Goal: Task Accomplishment & Management: Manage account settings

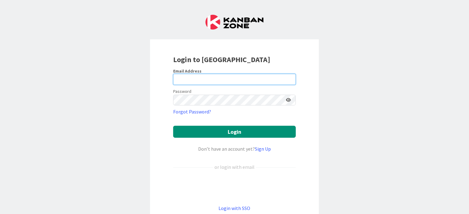
click at [187, 76] on input "email" at bounding box center [234, 79] width 123 height 11
type input "[EMAIL_ADDRESS][PERSON_NAME][DOMAIN_NAME]"
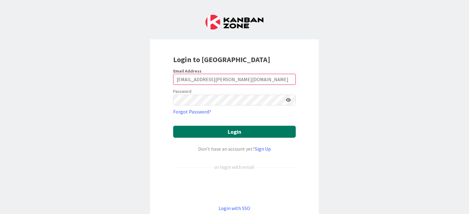
click at [197, 132] on button "Login" at bounding box center [234, 132] width 123 height 12
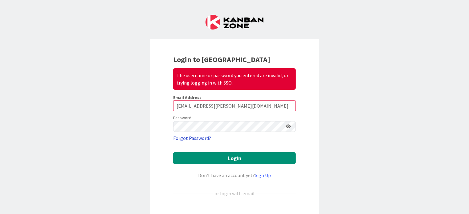
click at [196, 139] on link "Forgot Password?" at bounding box center [192, 138] width 38 height 7
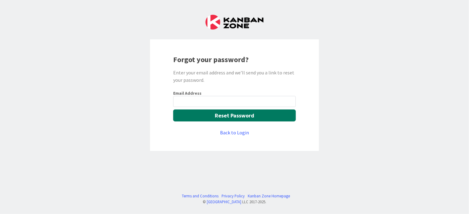
click at [197, 105] on div "Email Address Reset Password Back to Login" at bounding box center [234, 114] width 123 height 46
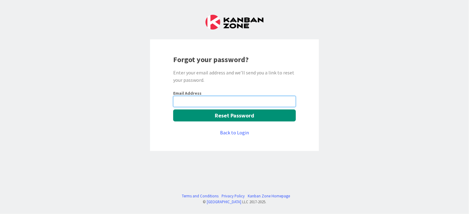
click at [197, 104] on input "email" at bounding box center [234, 101] width 123 height 11
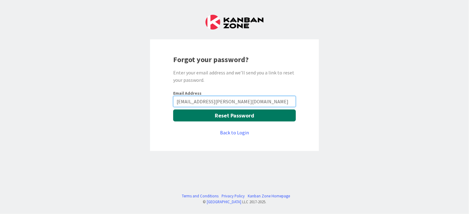
type input "[EMAIL_ADDRESS][PERSON_NAME][DOMAIN_NAME]"
click at [199, 116] on button "Reset Password" at bounding box center [234, 116] width 123 height 12
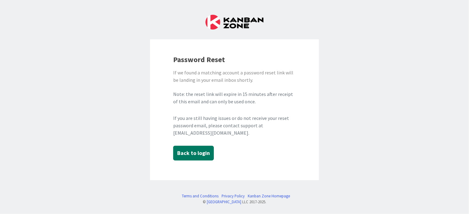
click at [179, 151] on button "Back to login" at bounding box center [193, 153] width 41 height 15
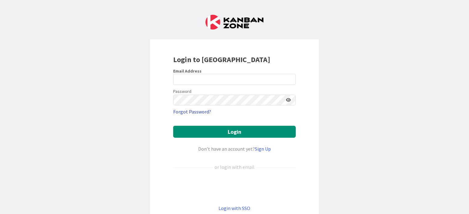
click at [199, 113] on link "Forgot Password?" at bounding box center [192, 111] width 38 height 7
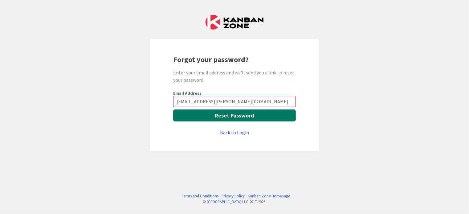
type input "[EMAIL_ADDRESS][PERSON_NAME][DOMAIN_NAME]"
click at [215, 117] on button "Reset Password" at bounding box center [234, 116] width 123 height 12
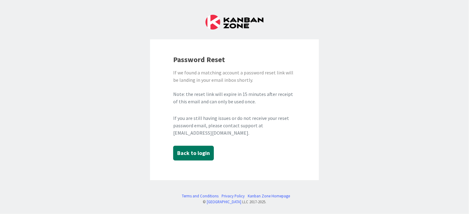
click at [194, 154] on button "Back to login" at bounding box center [193, 153] width 41 height 15
